Goal: Navigation & Orientation: Find specific page/section

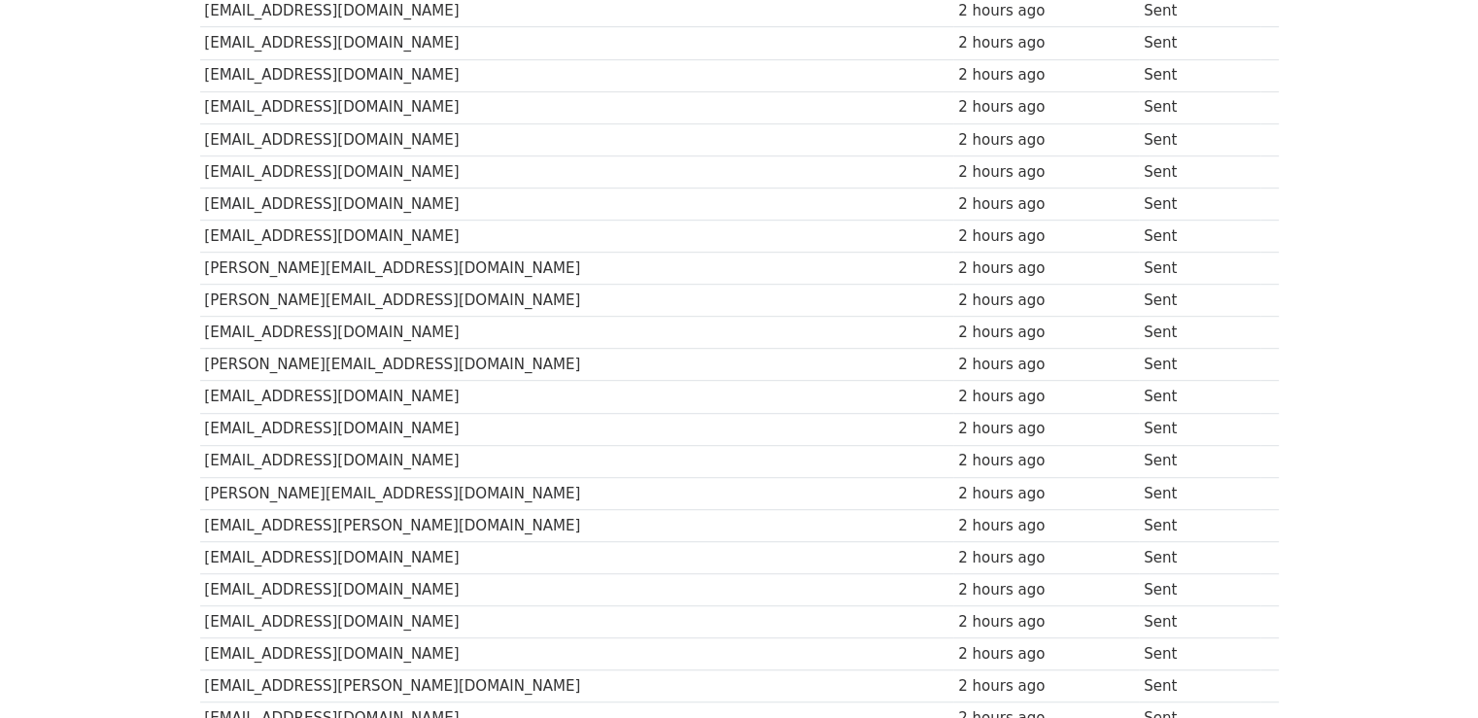
scroll to position [1311, 0]
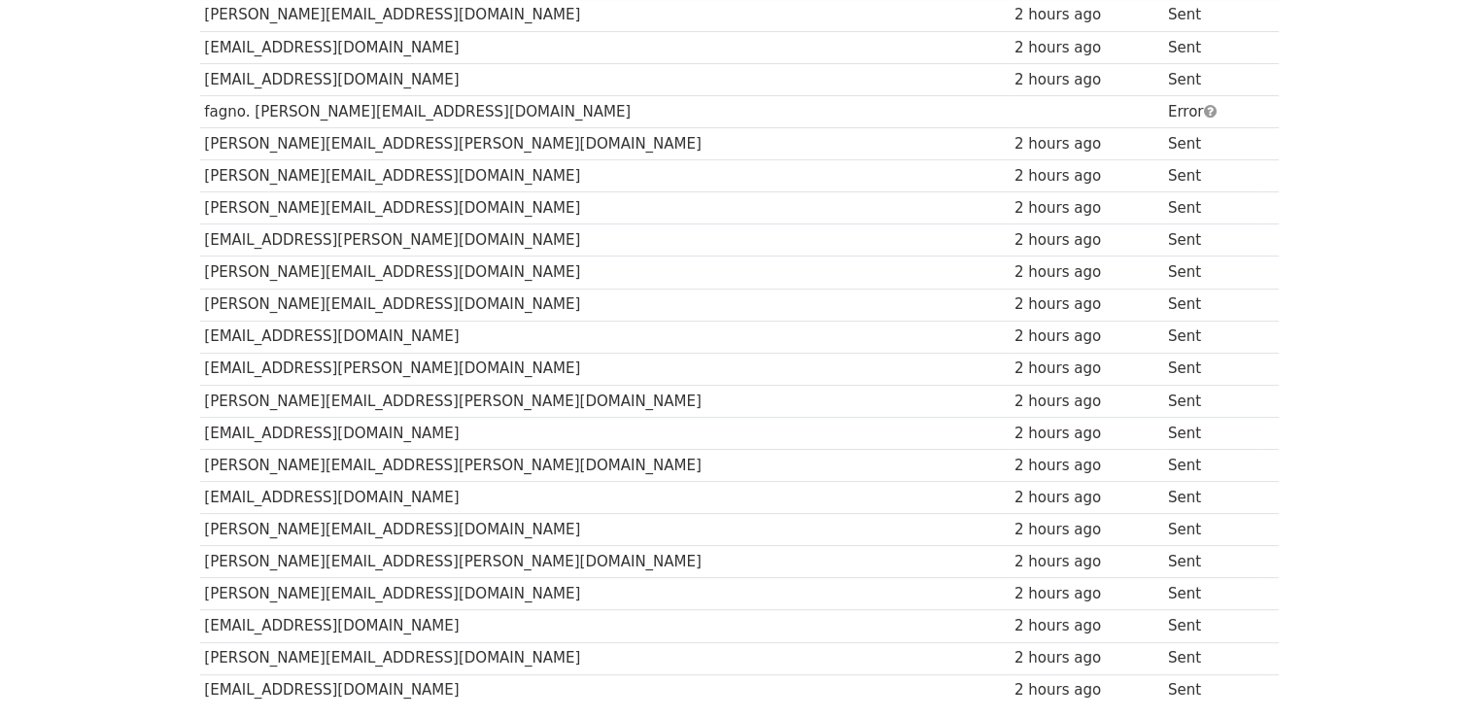
scroll to position [672, 0]
